Goal: Transaction & Acquisition: Purchase product/service

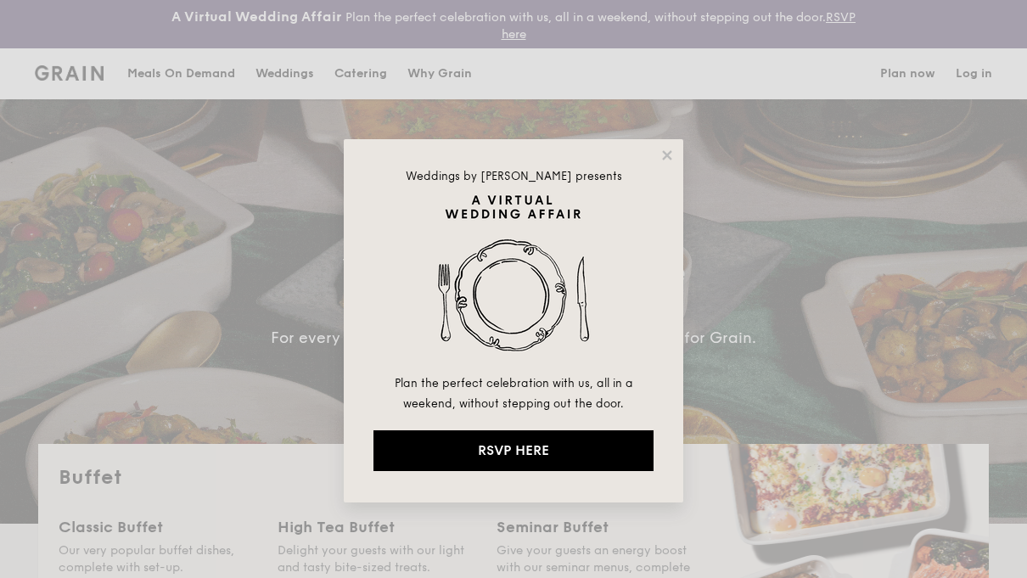
select select
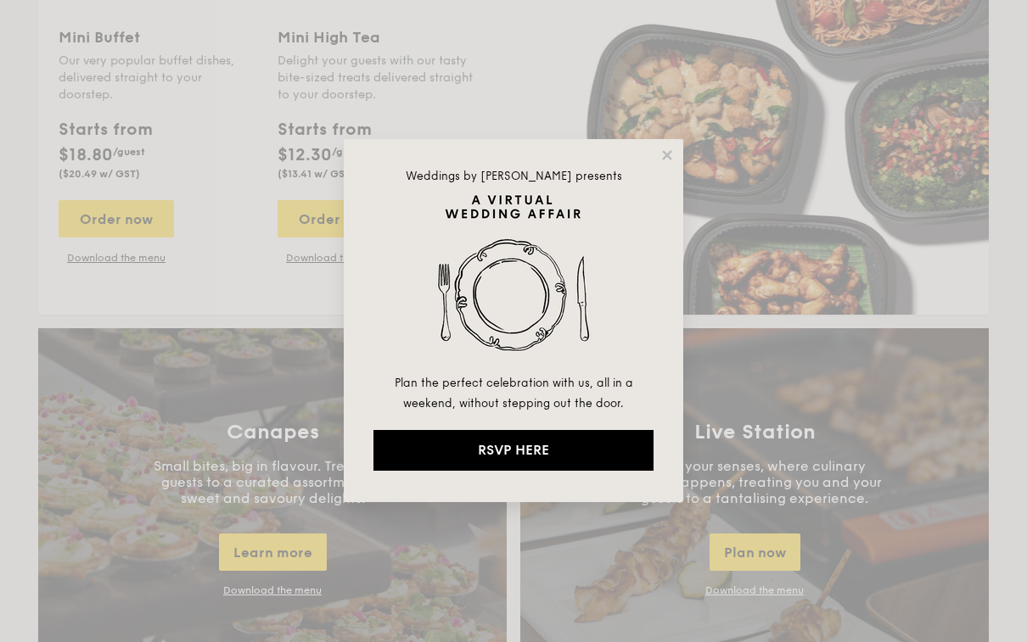
scroll to position [1239, 0]
click at [681, 150] on div "Weddings by Grain presents Plan the perfect celebration with us, all in a weeke…" at bounding box center [513, 320] width 339 height 363
click at [673, 153] on icon at bounding box center [666, 155] width 15 height 15
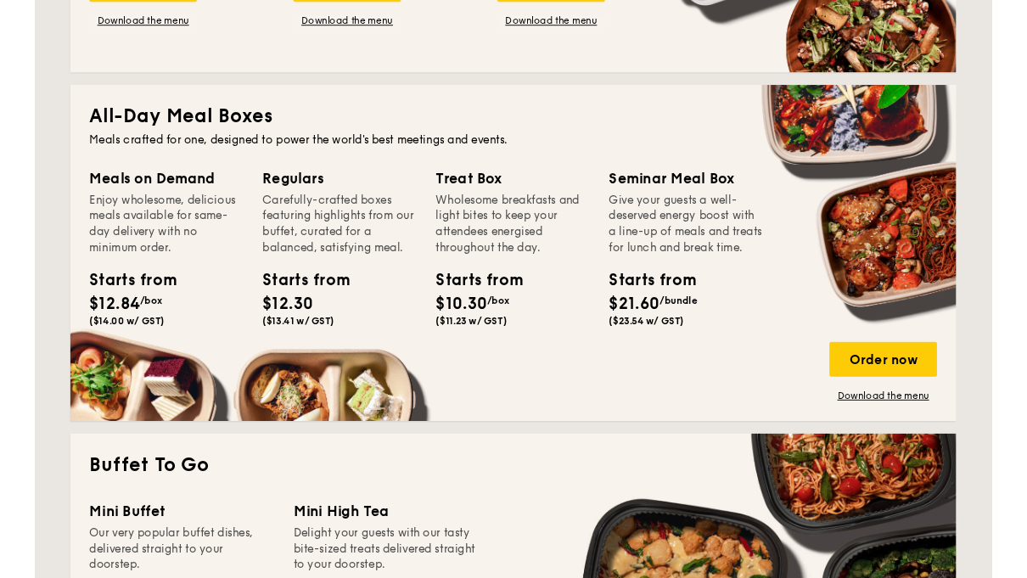
scroll to position [769, 0]
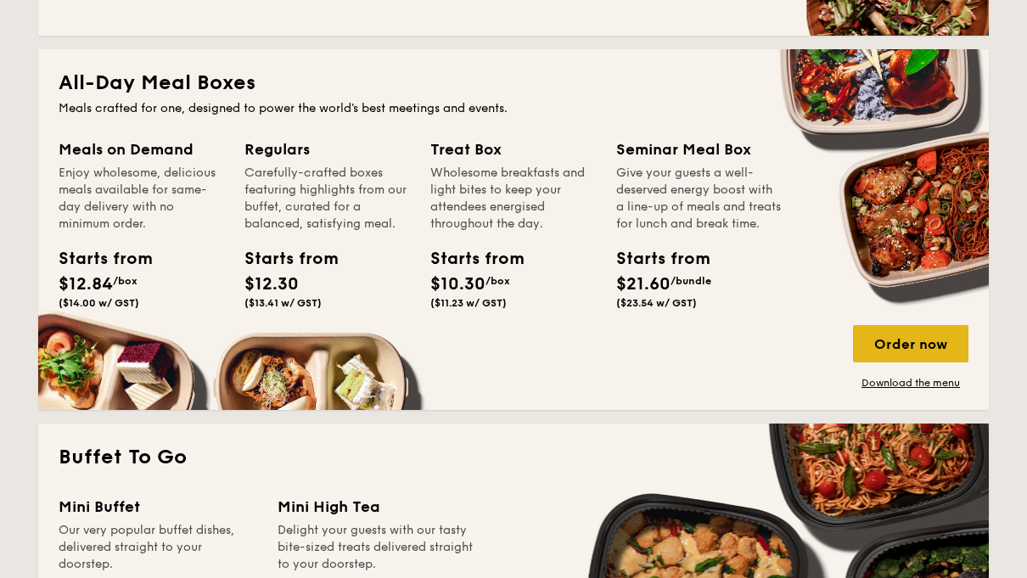
click at [900, 350] on div "Order now" at bounding box center [910, 343] width 115 height 37
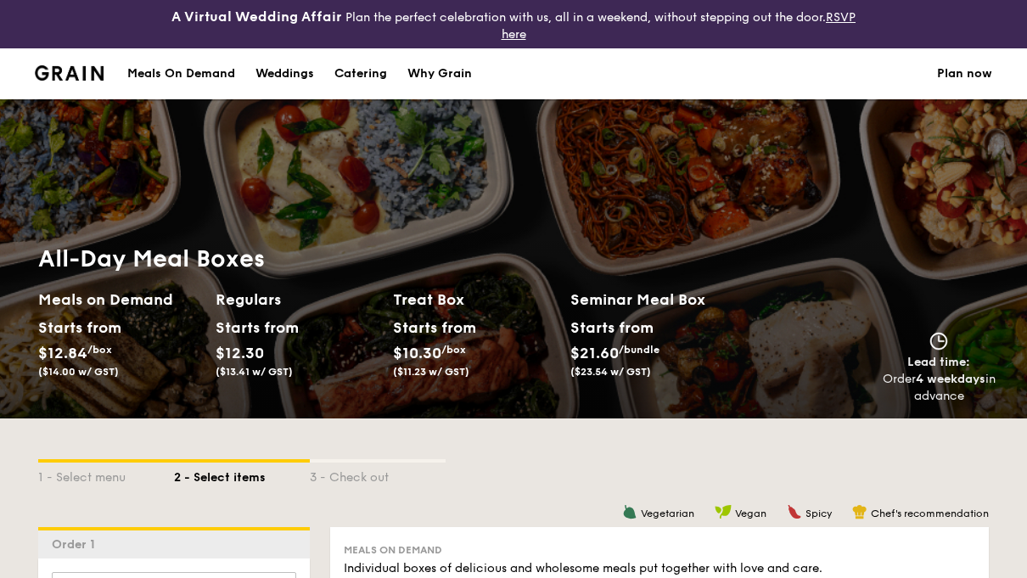
click at [463, 53] on div "Why Grain" at bounding box center [439, 73] width 64 height 51
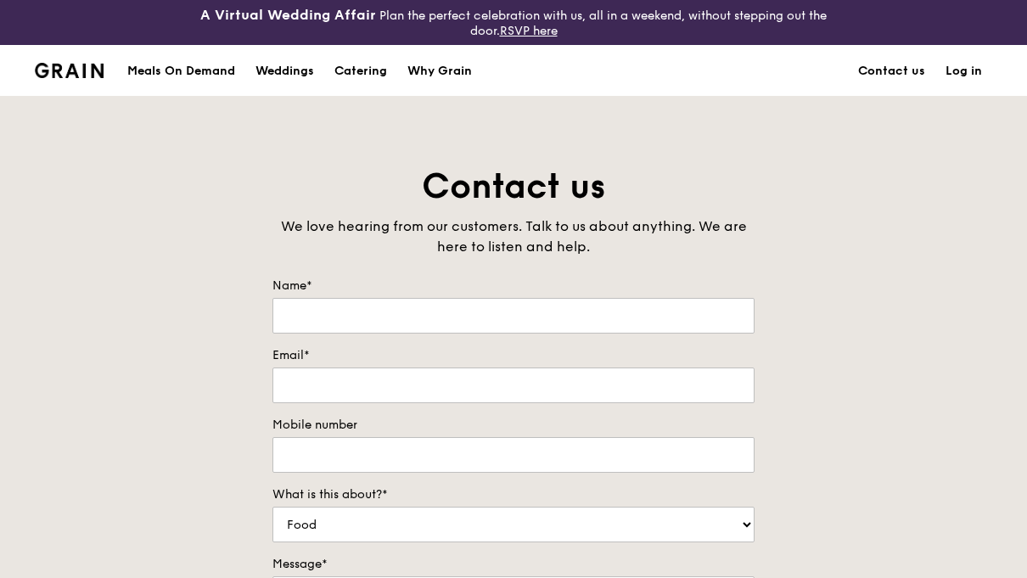
click at [885, 64] on link "Contact us" at bounding box center [891, 71] width 87 height 51
click at [57, 65] on img at bounding box center [69, 70] width 69 height 15
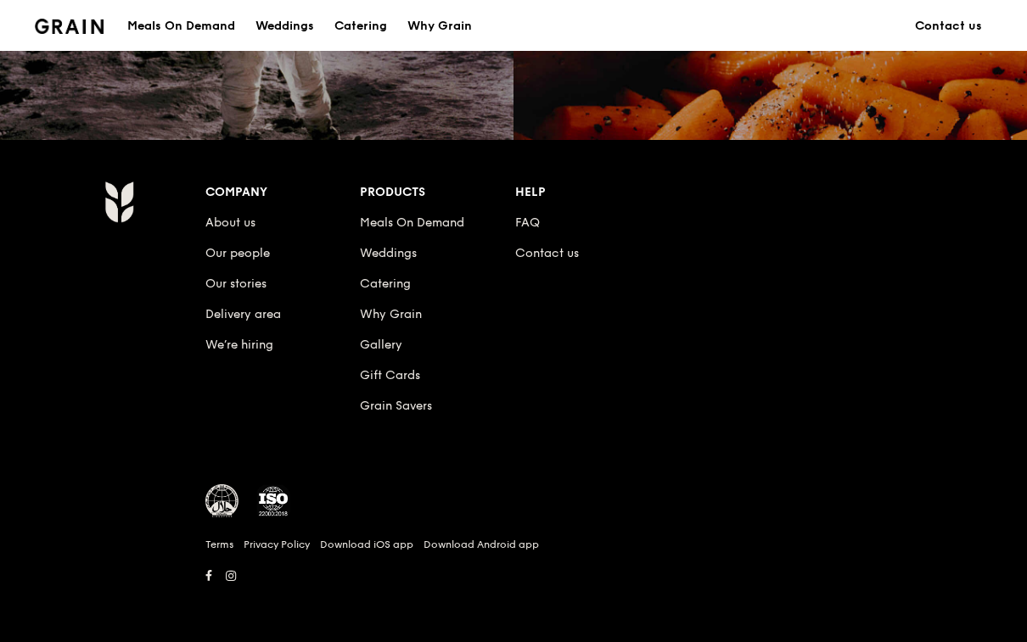
scroll to position [1713, 0]
click at [259, 310] on link "Delivery area" at bounding box center [243, 315] width 76 height 14
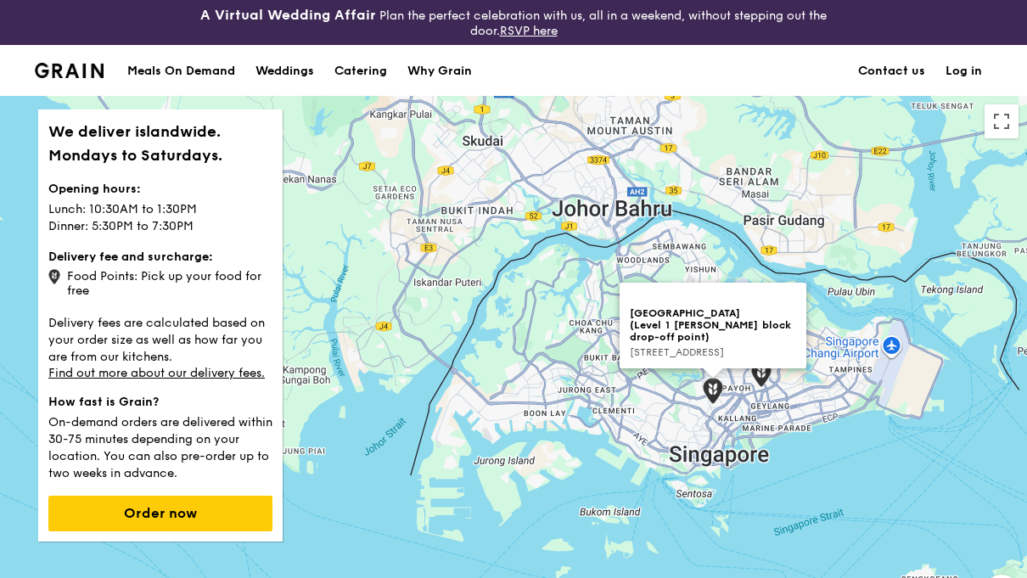
click at [845, 284] on div "[GEOGRAPHIC_DATA] (Level 1 [PERSON_NAME] block drop-off point) [STREET_ADDRESS]" at bounding box center [513, 393] width 1027 height 594
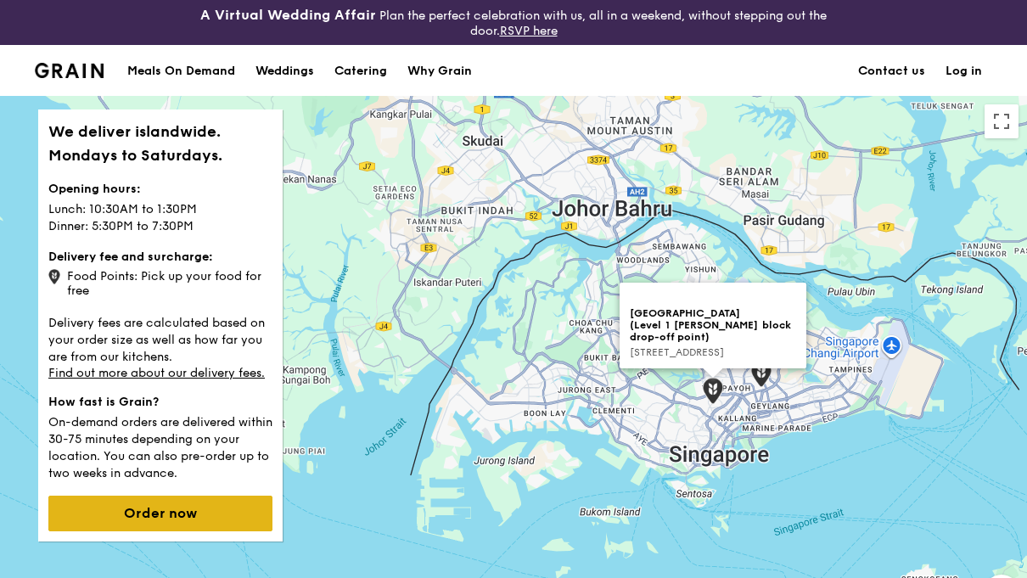
click at [221, 518] on button "Order now" at bounding box center [160, 514] width 224 height 36
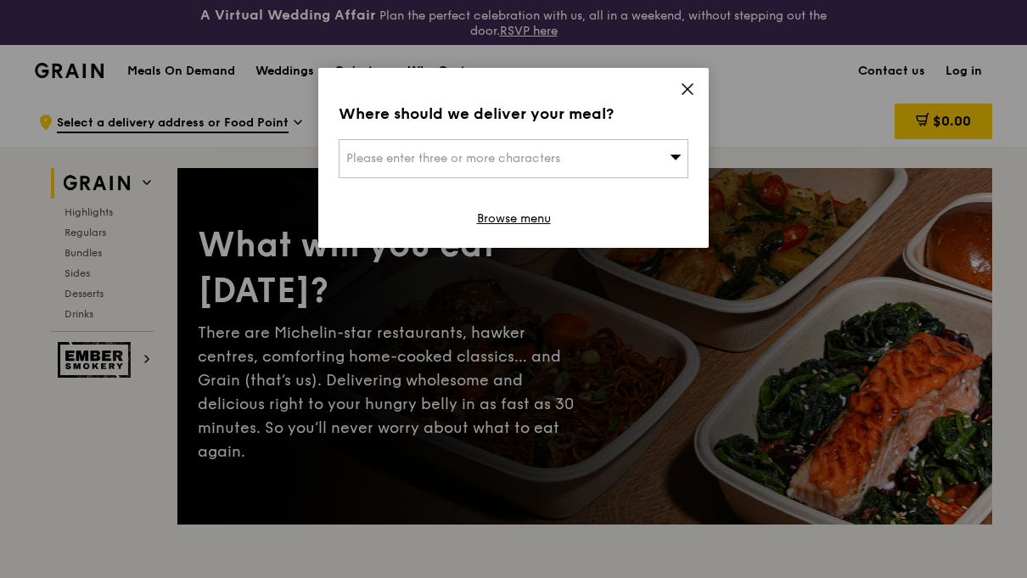
click at [669, 156] on div "Please enter three or more characters" at bounding box center [514, 158] width 350 height 39
type input "560553"
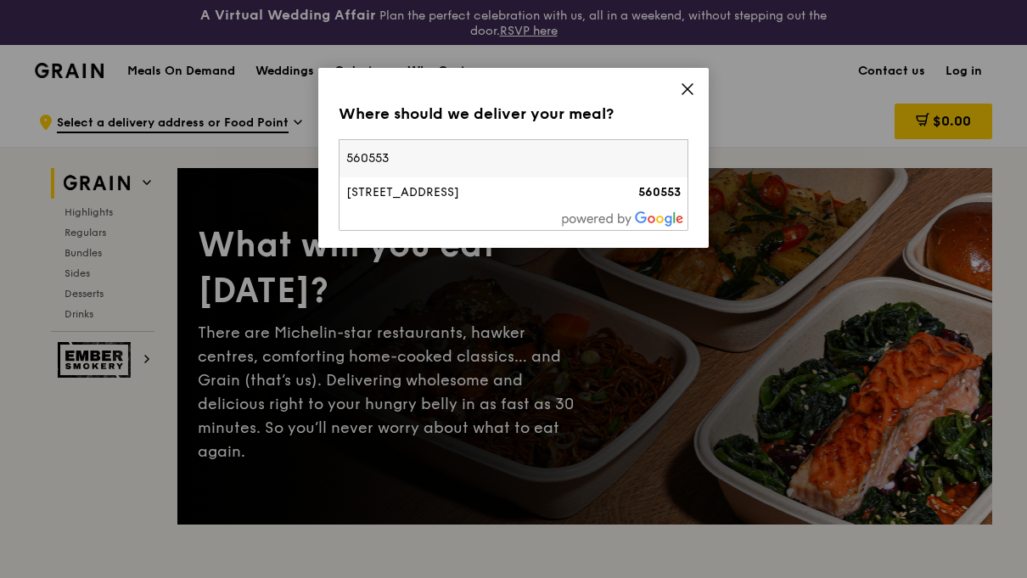
click at [623, 188] on div "560553" at bounding box center [639, 192] width 84 height 17
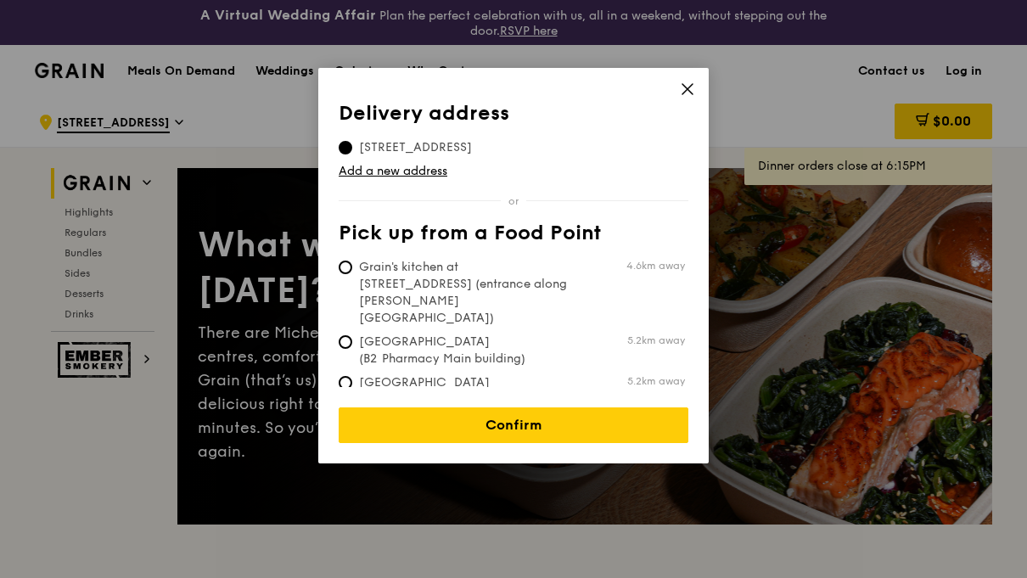
click at [664, 374] on span "5.2km away" at bounding box center [656, 381] width 58 height 14
click at [352, 376] on input "[GEOGRAPHIC_DATA] (Level 1 [PERSON_NAME] block drop-off point) 5.2km away" at bounding box center [346, 383] width 14 height 14
radio input "true"
click at [647, 171] on link "Add a new address" at bounding box center [514, 171] width 350 height 17
click at [625, 292] on label "Grain's kitchen at [STREET_ADDRESS] (entrance along [PERSON_NAME][GEOGRAPHIC_DA…" at bounding box center [512, 293] width 346 height 68
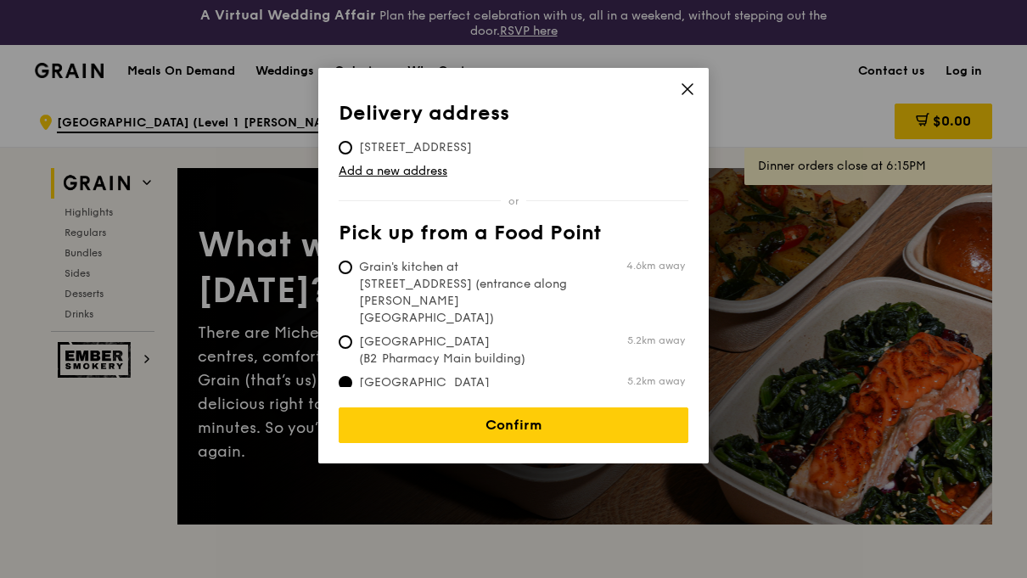
click at [352, 274] on input "Grain's kitchen at [STREET_ADDRESS] (entrance along [PERSON_NAME][GEOGRAPHIC_DA…" at bounding box center [346, 268] width 14 height 14
radio input "true"
click at [653, 156] on td "Add a new address" at bounding box center [514, 168] width 350 height 24
click at [605, 151] on tbody "[STREET_ADDRESS]" at bounding box center [514, 144] width 350 height 24
click at [352, 132] on th "Delivery address" at bounding box center [514, 117] width 350 height 31
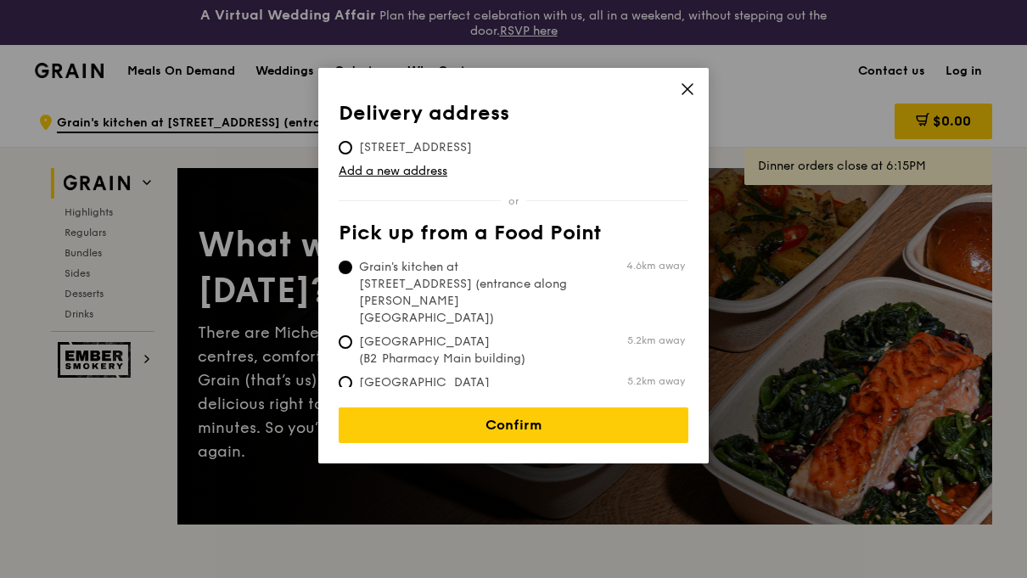
click at [354, 141] on span "[STREET_ADDRESS]" at bounding box center [416, 147] width 154 height 17
click at [352, 141] on input "[STREET_ADDRESS]" at bounding box center [346, 148] width 14 height 14
radio input "true"
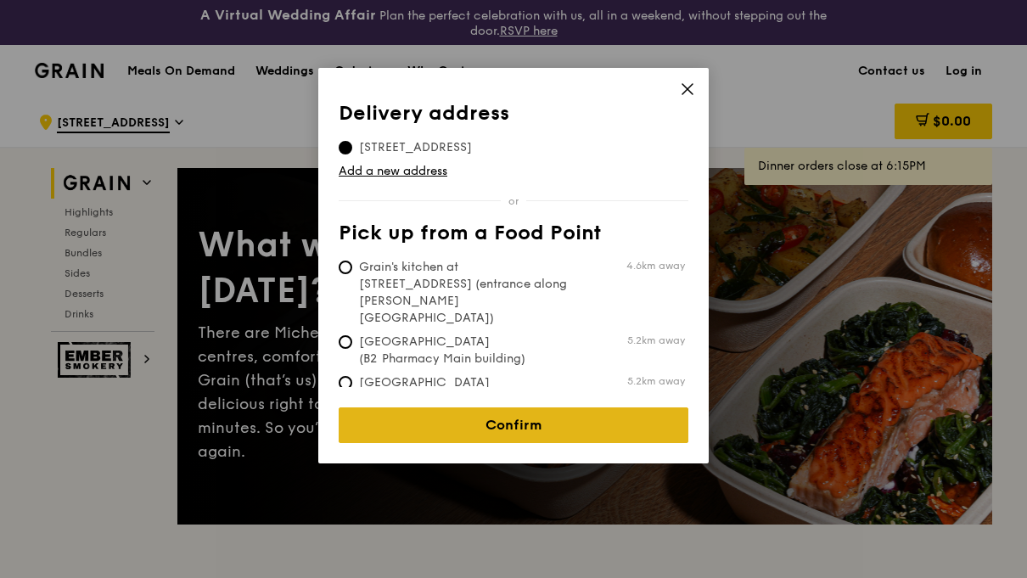
click at [550, 419] on link "Confirm" at bounding box center [514, 425] width 350 height 36
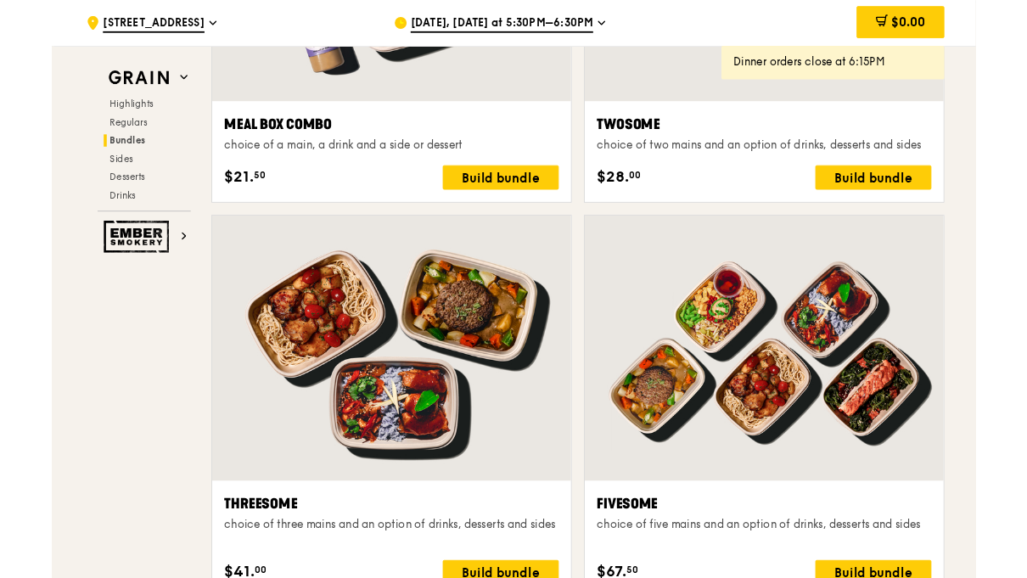
scroll to position [2859, 0]
